Goal: Check status: Check status

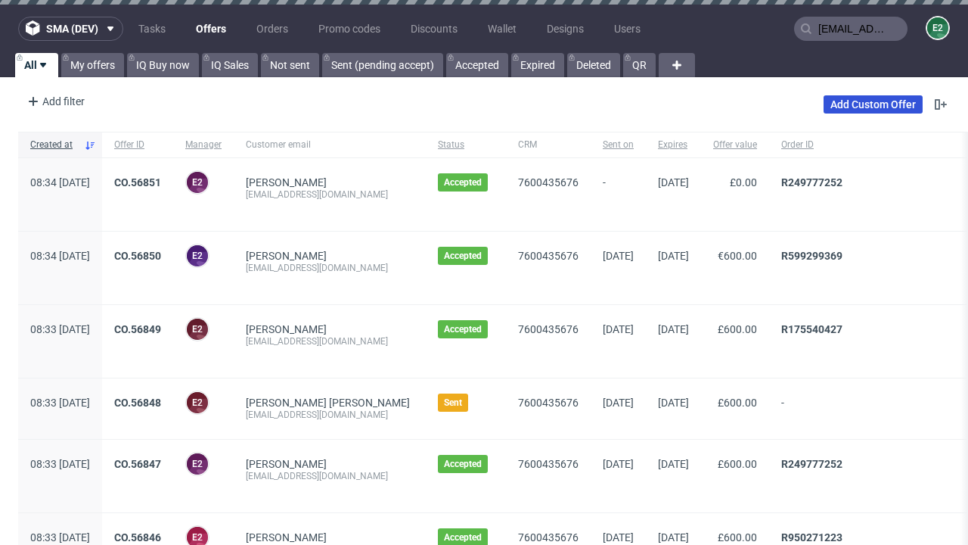
type input "[EMAIL_ADDRESS][DOMAIN_NAME]"
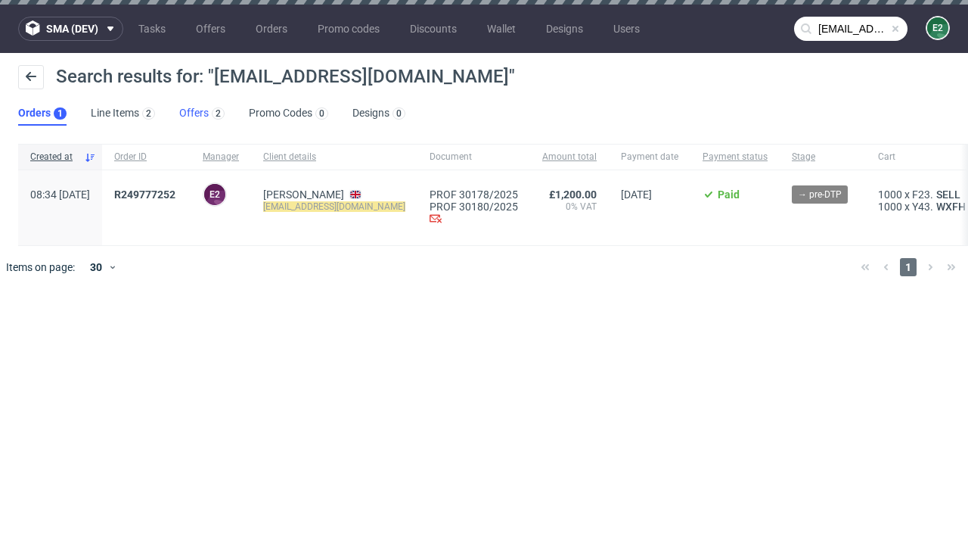
click at [202, 113] on link "Offers 2" at bounding box center [201, 113] width 45 height 24
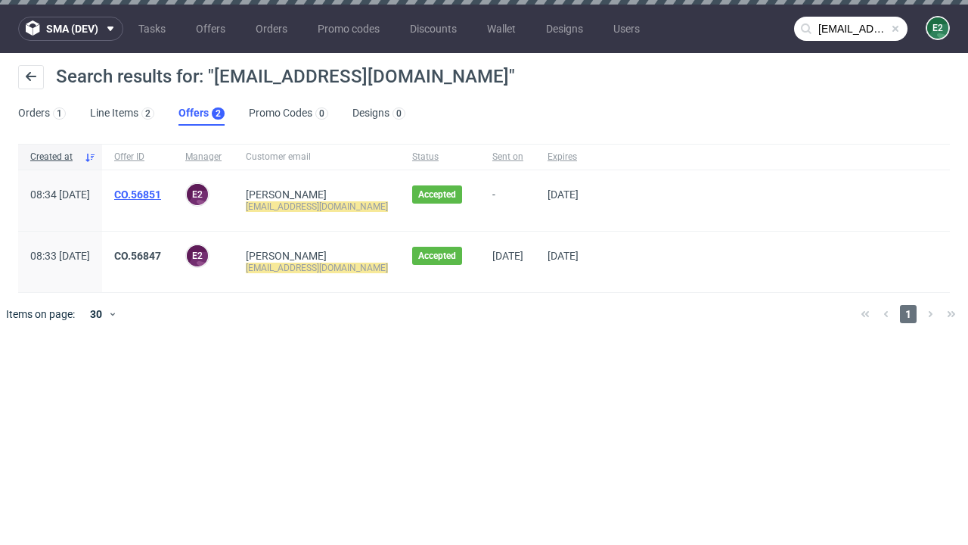
click at [161, 194] on link "CO.56851" at bounding box center [137, 194] width 47 height 12
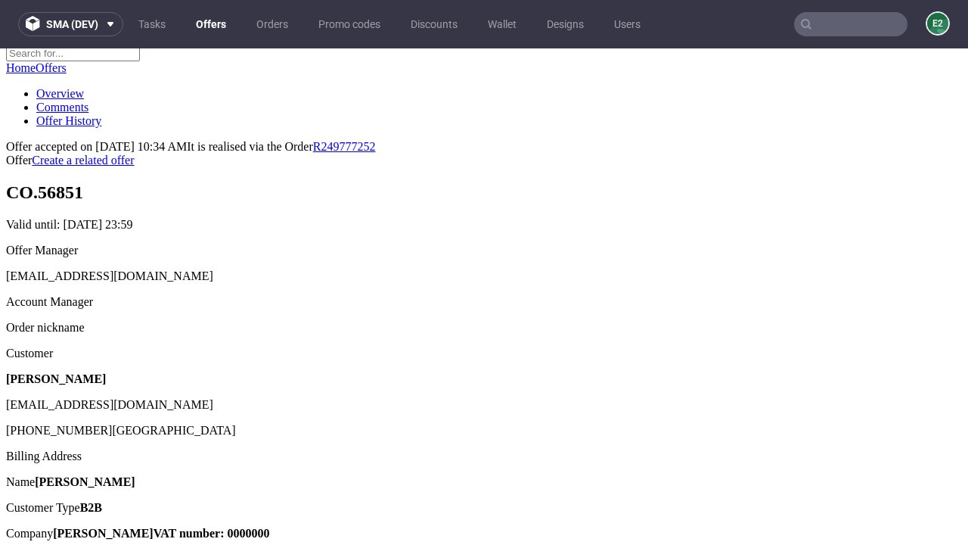
scroll to position [191, 0]
